Goal: Register for event/course

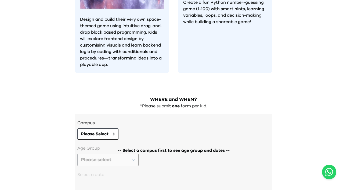
scroll to position [514, 0]
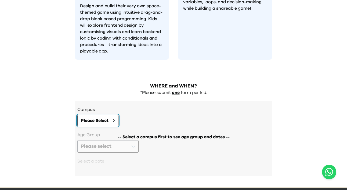
click at [85, 115] on button "Please Select" at bounding box center [97, 120] width 41 height 11
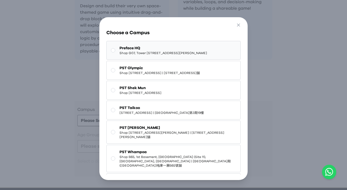
click at [146, 60] on button "Preface HQ Shop G07, Tower 535, 535 Jaffe Road, Causeway Bay | 銅鑼灣謝斐道535號Tower …" at bounding box center [173, 50] width 135 height 19
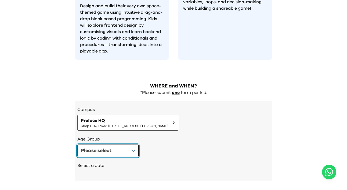
click at [122, 144] on button "Please select" at bounding box center [107, 150] width 61 height 12
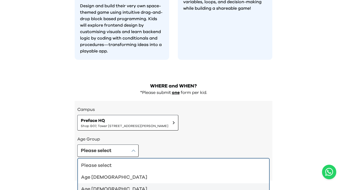
click at [107, 185] on div "Age [DEMOGRAPHIC_DATA]" at bounding box center [170, 189] width 178 height 8
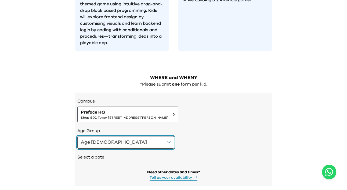
scroll to position [536, 0]
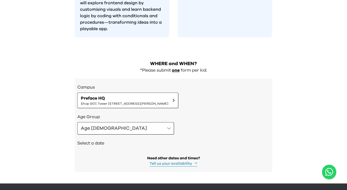
click at [103, 136] on div "Select a date" at bounding box center [173, 143] width 192 height 18
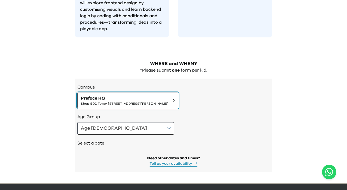
click at [115, 101] on span "Shop G07, Tower [STREET_ADDRESS][PERSON_NAME]" at bounding box center [125, 103] width 88 height 4
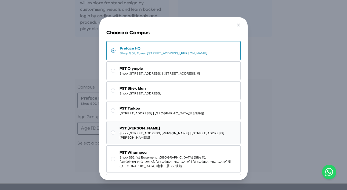
click at [126, 131] on span "PST [PERSON_NAME]" at bounding box center [178, 127] width 117 height 5
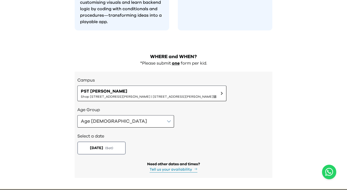
scroll to position [548, 0]
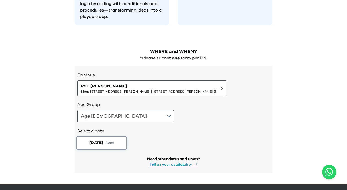
click at [112, 136] on button "[DATE] ( Sat )" at bounding box center [101, 142] width 51 height 13
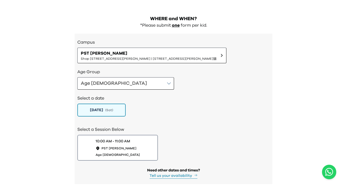
scroll to position [593, 0]
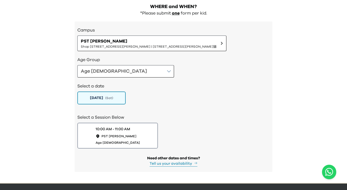
click at [112, 130] on button "10:00 AM - 11:00 AM PST [PERSON_NAME] Age [DEMOGRAPHIC_DATA]" at bounding box center [117, 135] width 81 height 26
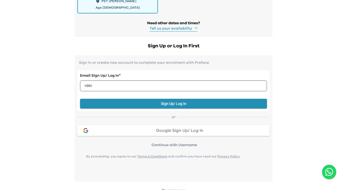
scroll to position [734, 0]
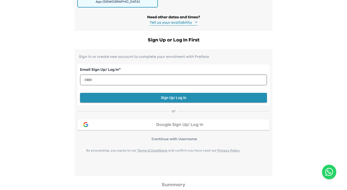
click at [137, 122] on div "Google Sign Up/ Log In" at bounding box center [180, 124] width 172 height 4
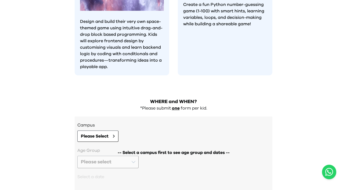
scroll to position [518, 0]
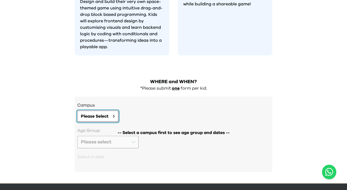
click at [100, 113] on span "Please Select" at bounding box center [95, 116] width 28 height 6
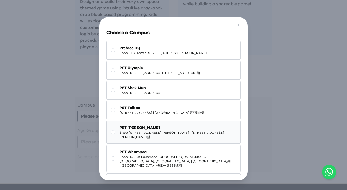
click at [128, 137] on button "PST Tseung Kwan O Shop [STREET_ADDRESS][PERSON_NAME][PERSON_NAME]" at bounding box center [173, 131] width 135 height 23
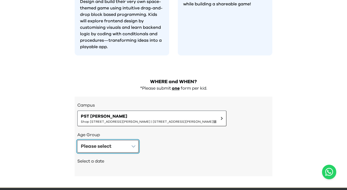
click at [113, 140] on button "Please select" at bounding box center [107, 146] width 61 height 12
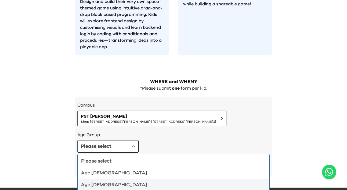
click at [108, 179] on li "Age [DEMOGRAPHIC_DATA]" at bounding box center [173, 185] width 191 height 12
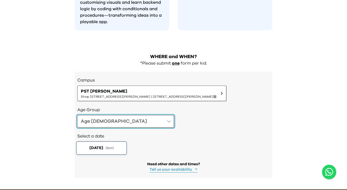
scroll to position [549, 0]
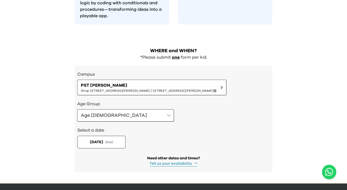
click at [109, 134] on div "Select a date [DATE] ( Sat )" at bounding box center [173, 136] width 192 height 31
click at [107, 135] on button "[DATE] ( Sat )" at bounding box center [101, 141] width 51 height 13
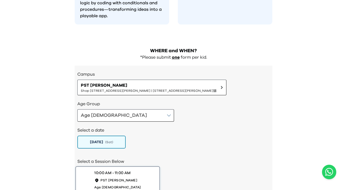
click at [111, 184] on span "Age [DEMOGRAPHIC_DATA]" at bounding box center [117, 186] width 46 height 5
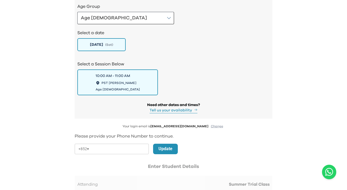
scroll to position [652, 0]
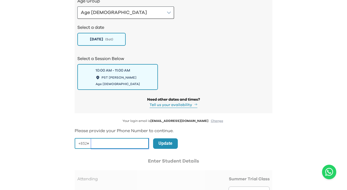
click at [128, 138] on input "tel" at bounding box center [120, 143] width 58 height 10
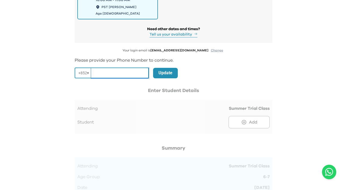
scroll to position [723, 0]
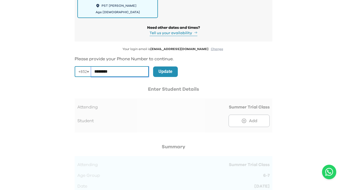
type input "********"
click at [169, 68] on p "Update" at bounding box center [165, 71] width 14 height 6
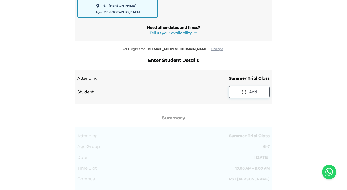
click at [242, 89] on icon at bounding box center [244, 91] width 6 height 5
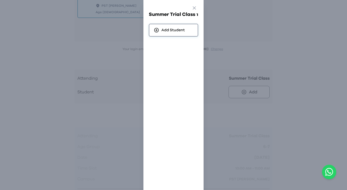
click at [172, 35] on div "Add Student" at bounding box center [173, 30] width 49 height 13
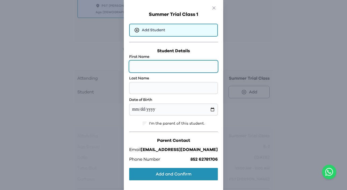
click at [169, 64] on input "text" at bounding box center [173, 66] width 89 height 12
type input "*"
type input "********"
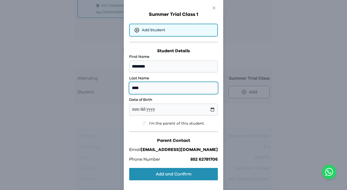
type input "****"
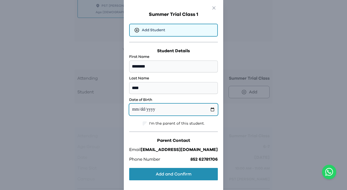
type input "**********"
click at [176, 110] on input "**********" at bounding box center [173, 109] width 89 height 12
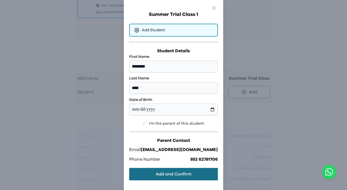
click at [183, 172] on button "Add and Confirm" at bounding box center [173, 174] width 89 height 12
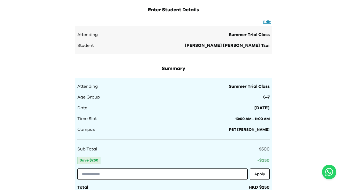
scroll to position [779, 0]
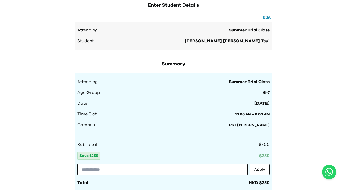
click at [170, 164] on input "text" at bounding box center [162, 169] width 170 height 11
paste input "**********"
type input "**********"
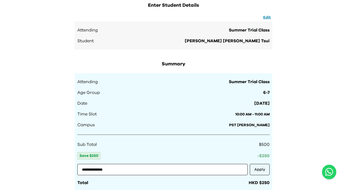
click at [260, 164] on button "Apply" at bounding box center [260, 169] width 20 height 11
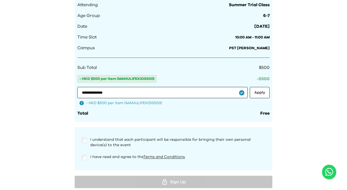
scroll to position [840, 0]
